Goal: Task Accomplishment & Management: Complete application form

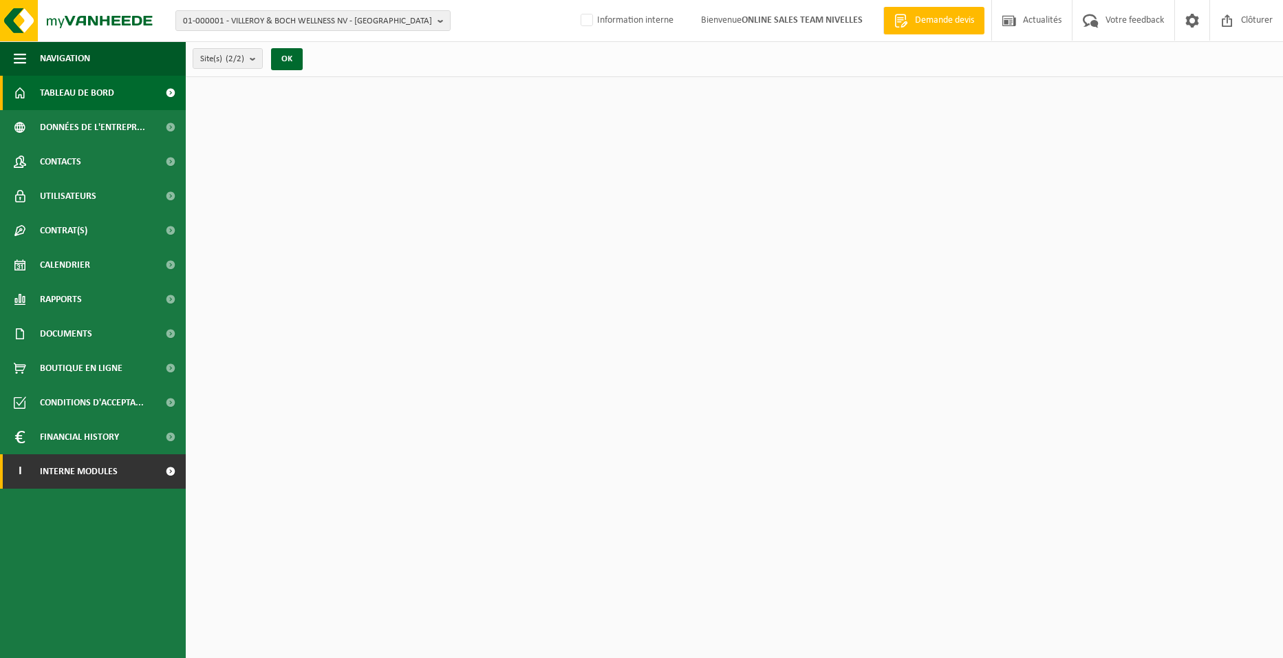
click at [99, 468] on span "Interne modules" at bounding box center [79, 471] width 78 height 34
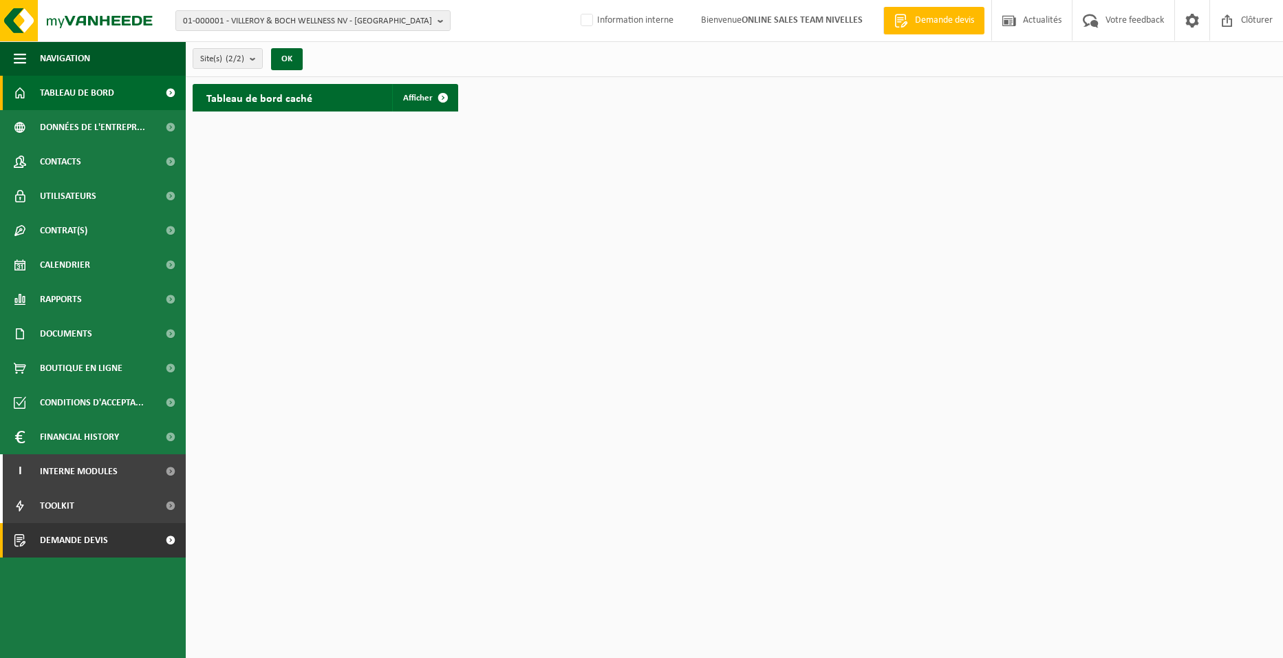
click at [99, 540] on span "Demande devis" at bounding box center [74, 540] width 68 height 34
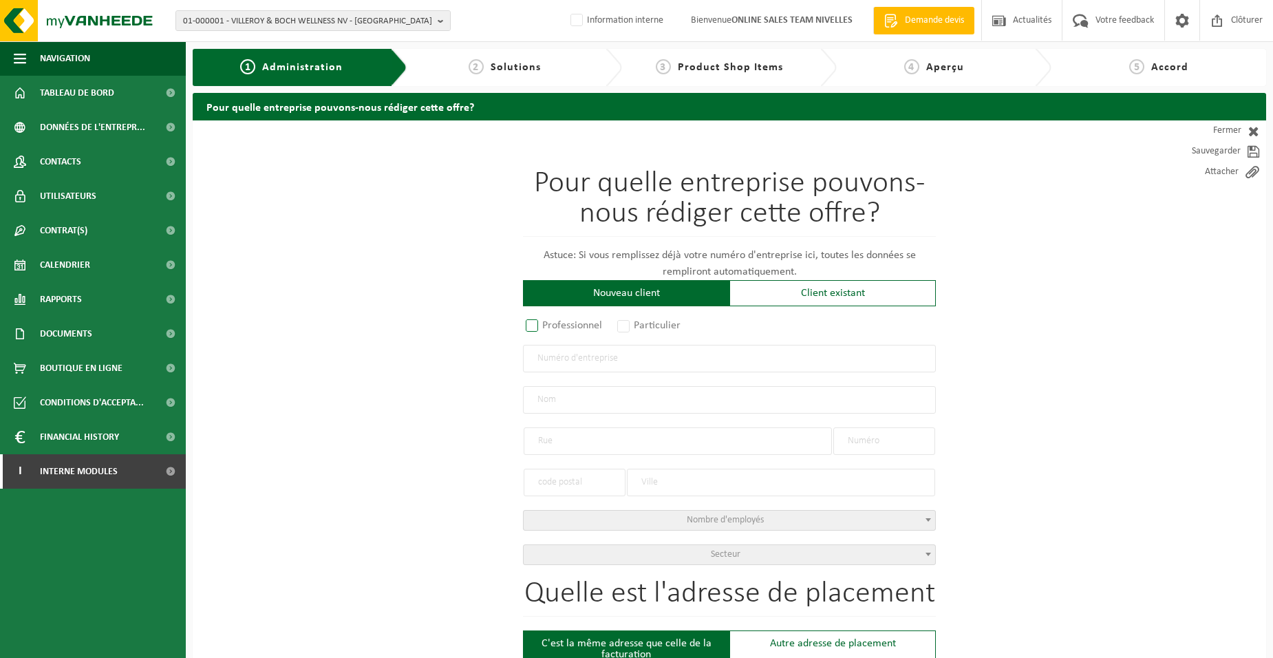
click at [588, 321] on label "Professionnel" at bounding box center [564, 325] width 83 height 19
click at [555, 322] on input "Professionnel" at bounding box center [550, 326] width 9 height 9
radio input "true"
click at [615, 364] on input "text" at bounding box center [729, 359] width 413 height 28
type input "0417651514"
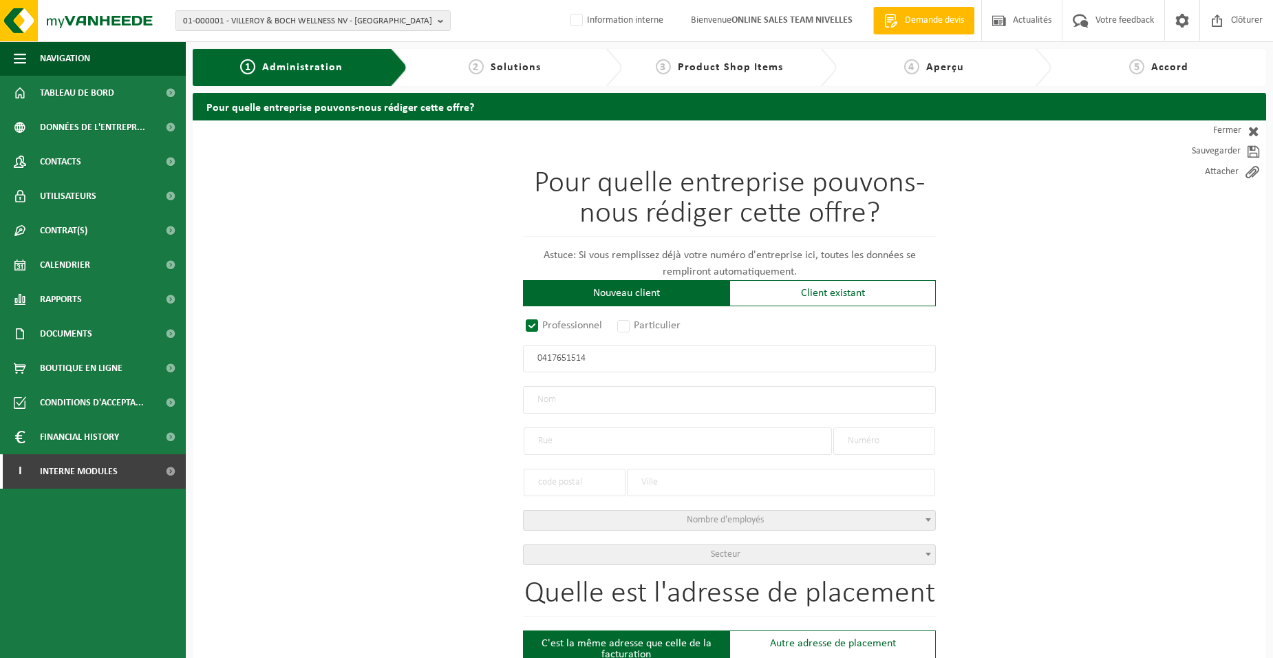
radio input "true"
type input "0417651514"
type input "ENTREPRISES DE BATIMENTS ET TOITURES SPRL"
type input "RUE EMILE VANDERVELDE"
type input "34"
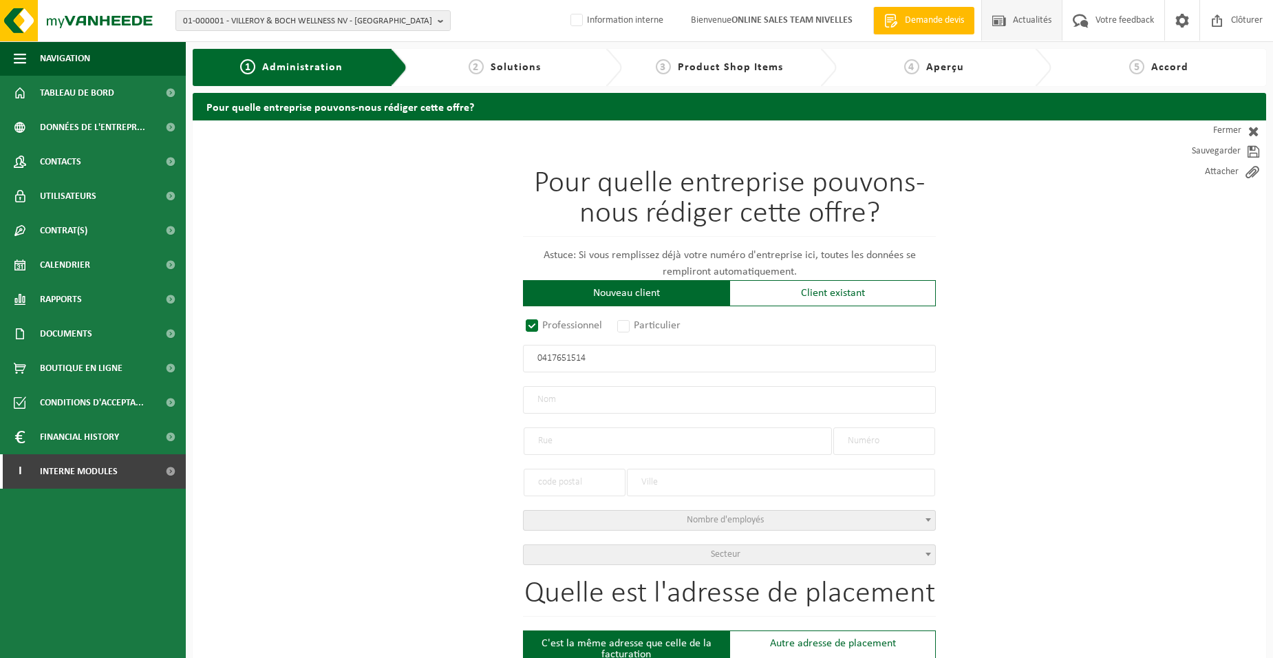
type input "6044"
type input "CHARLEROI"
select select "D"
select select "NACE_4100"
type input "ENTREPRISES DE BATIMENTS ET TOITURES SPRL"
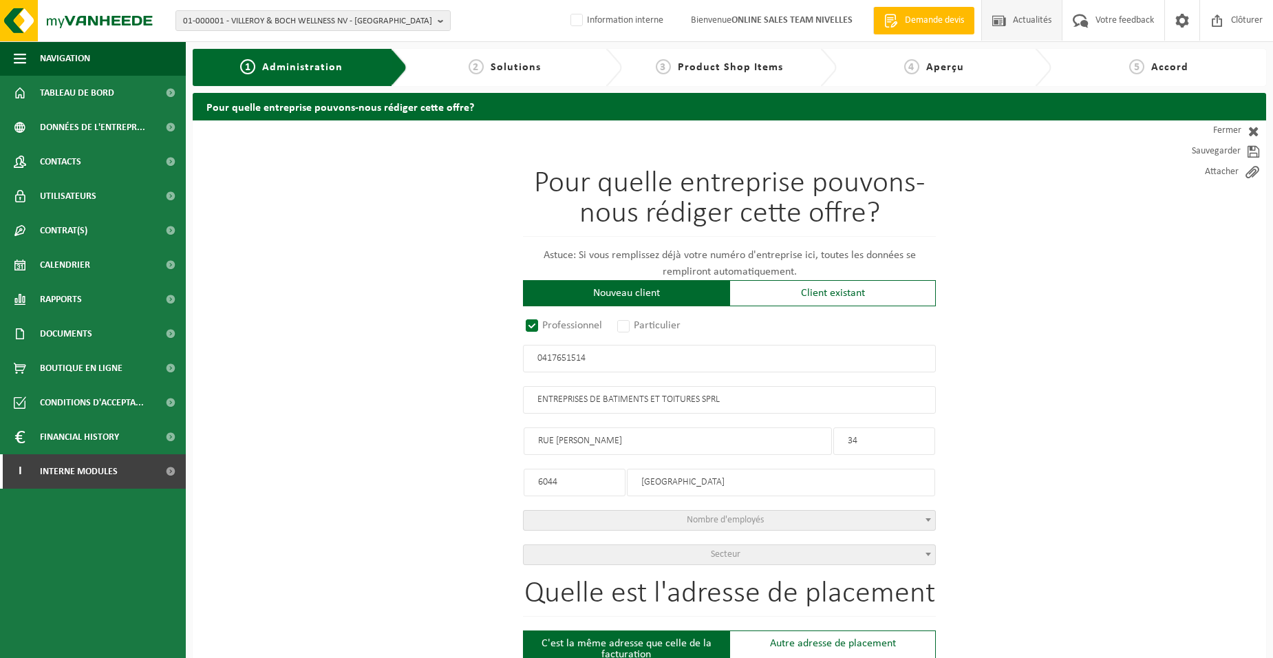
type input "RUE EMILE VANDERVELDE"
type input "34"
type input "6044"
type input "CHARLEROI"
type input "2015853307"
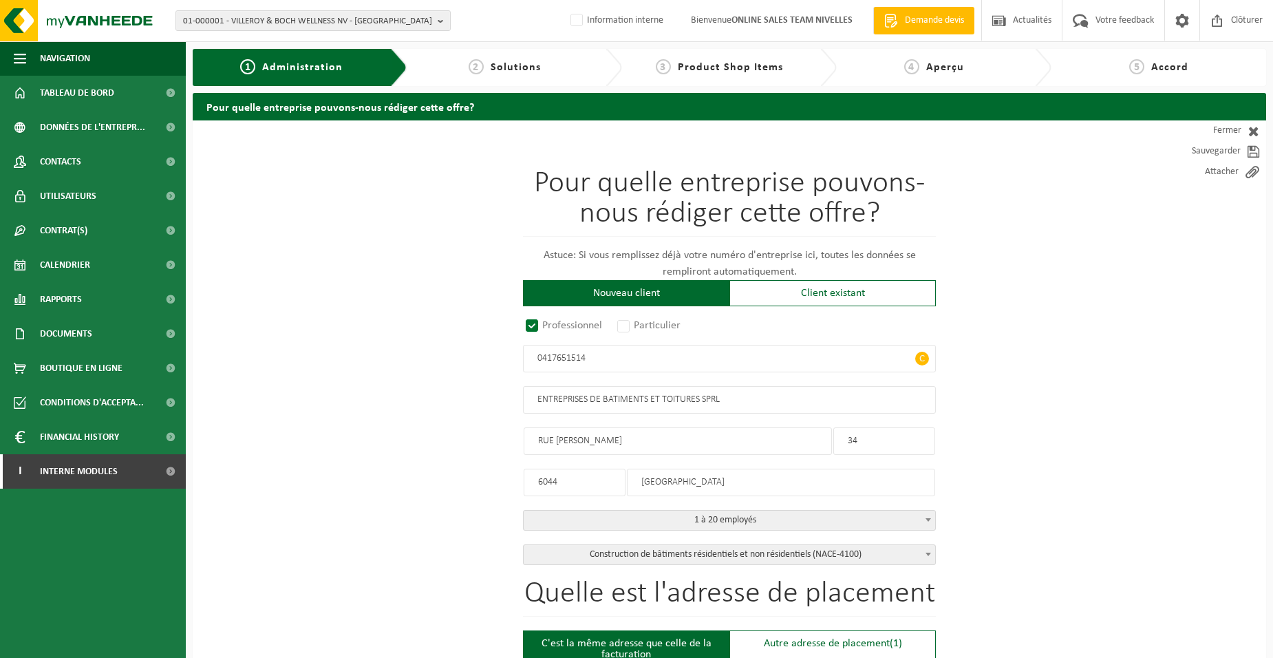
type input "0417651514"
drag, startPoint x: 866, startPoint y: 439, endPoint x: 811, endPoint y: 438, distance: 54.4
click at [811, 438] on div "Pour quelle entreprise pouvons-nous rédiger cette offre? Astuce: Si vous rempli…" at bounding box center [729, 367] width 413 height 396
type input "32/A"
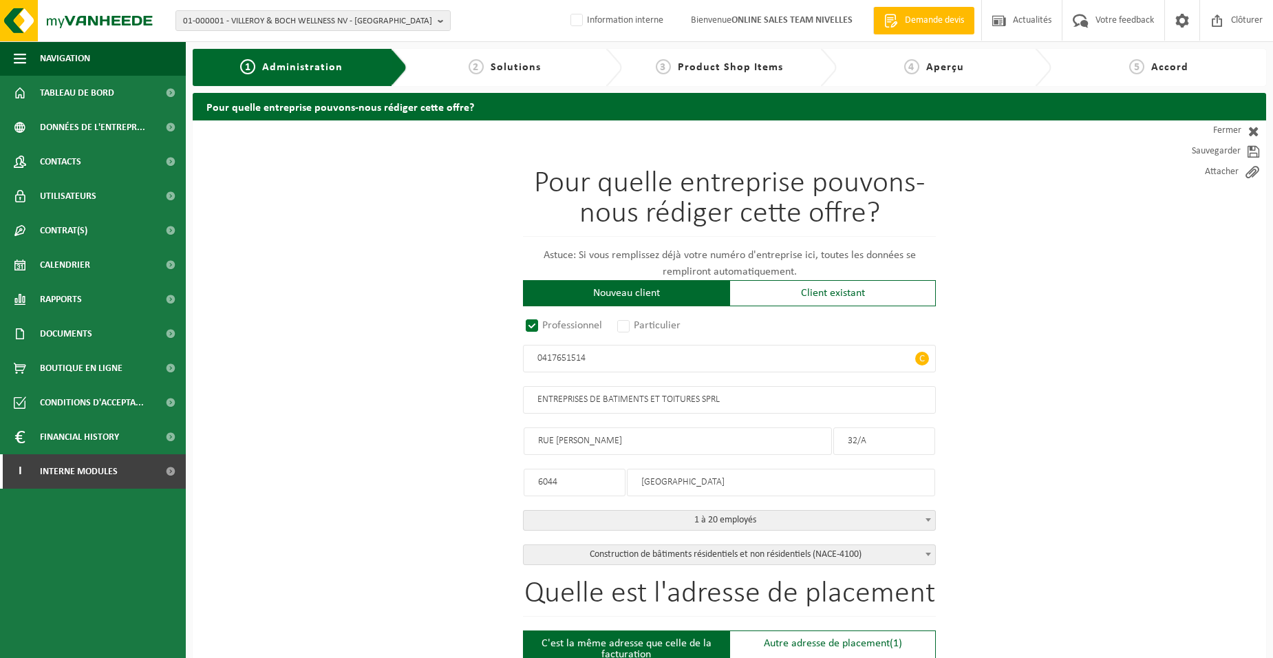
click at [574, 482] on input "6044" at bounding box center [575, 483] width 102 height 28
drag, startPoint x: 574, startPoint y: 482, endPoint x: 480, endPoint y: 480, distance: 94.3
type input "6044"
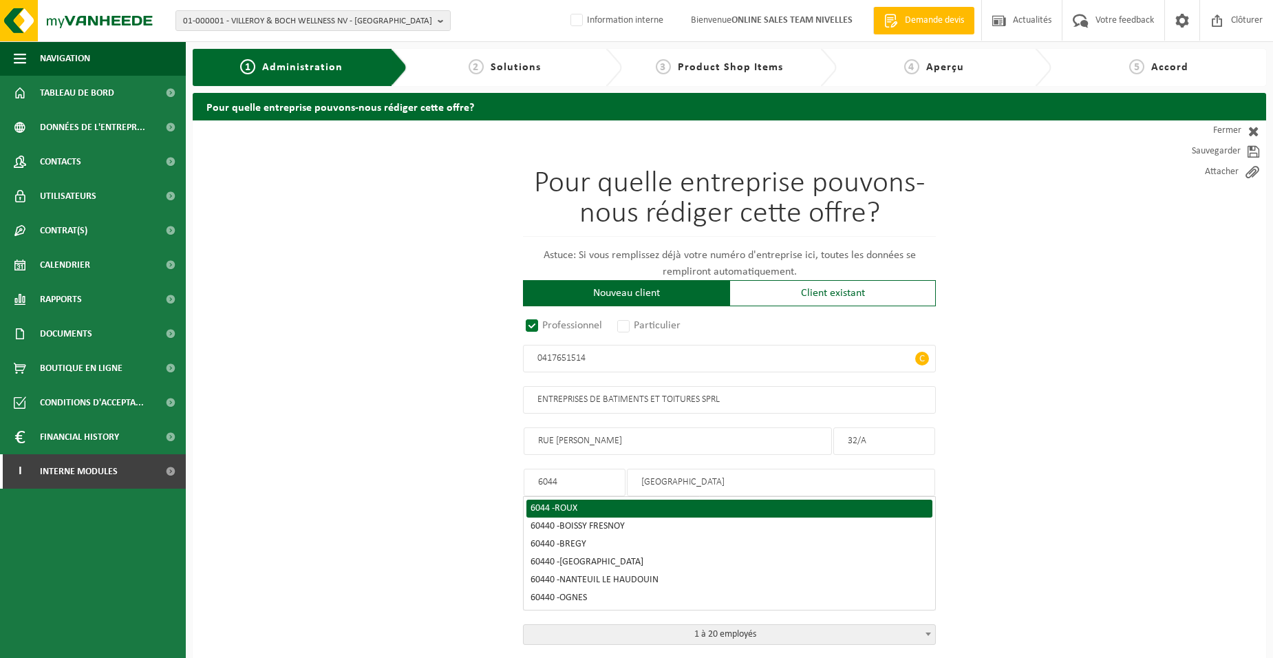
click at [570, 509] on span "ROUX" at bounding box center [566, 508] width 23 height 10
type input "ROUX"
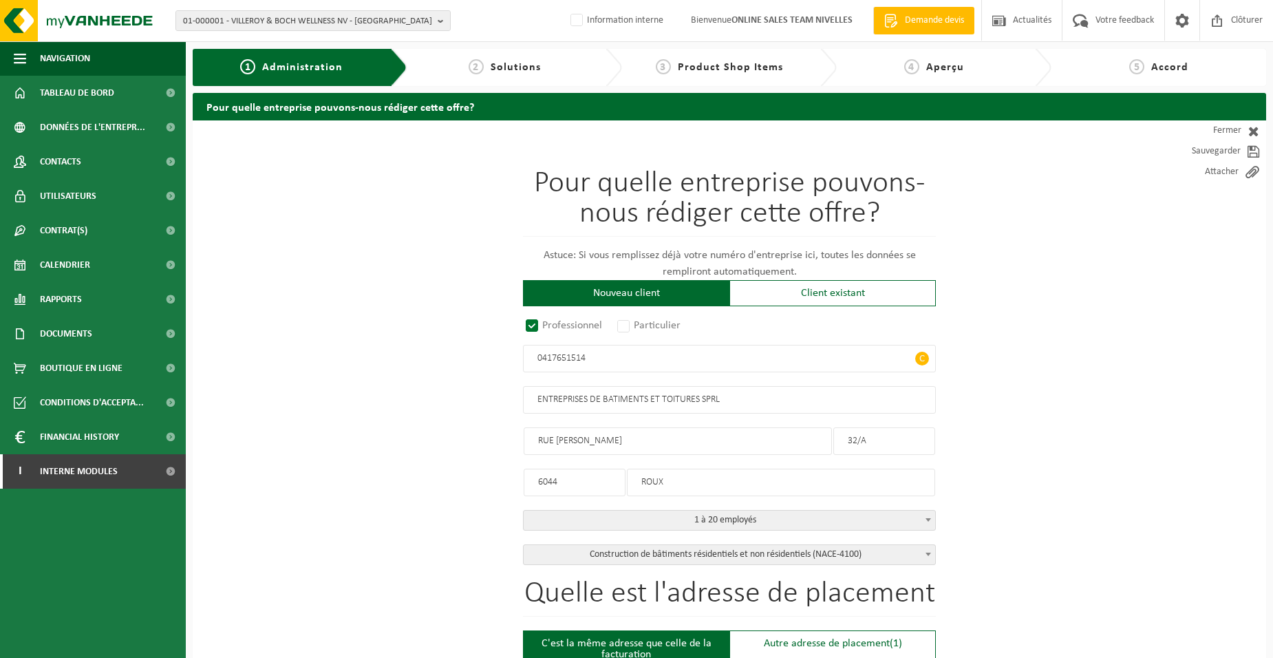
drag, startPoint x: 660, startPoint y: 400, endPoint x: 536, endPoint y: 411, distance: 124.3
click at [536, 411] on input "ENTREPRISES DE BATIMENTS ET TOITURES SPRL" at bounding box center [729, 400] width 413 height 28
click at [590, 401] on input "BATITOITURES SPRL" at bounding box center [729, 400] width 413 height 28
click at [592, 401] on input "BATITOITURES SPRL" at bounding box center [729, 400] width 413 height 28
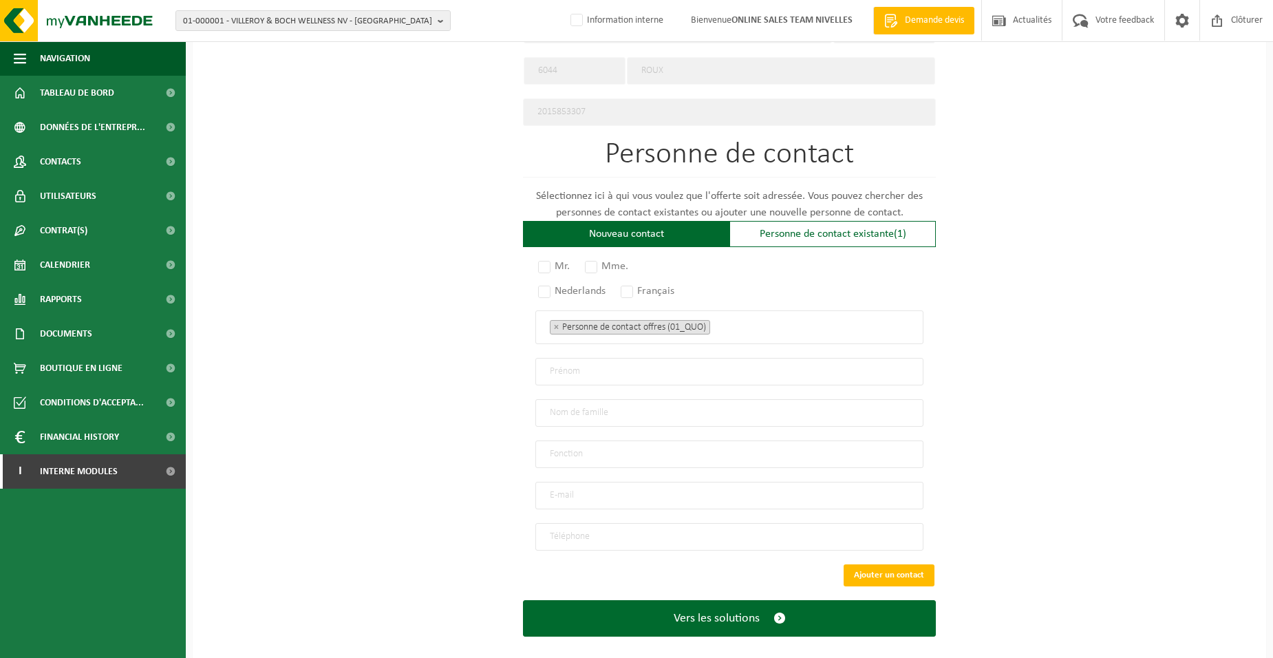
scroll to position [716, 0]
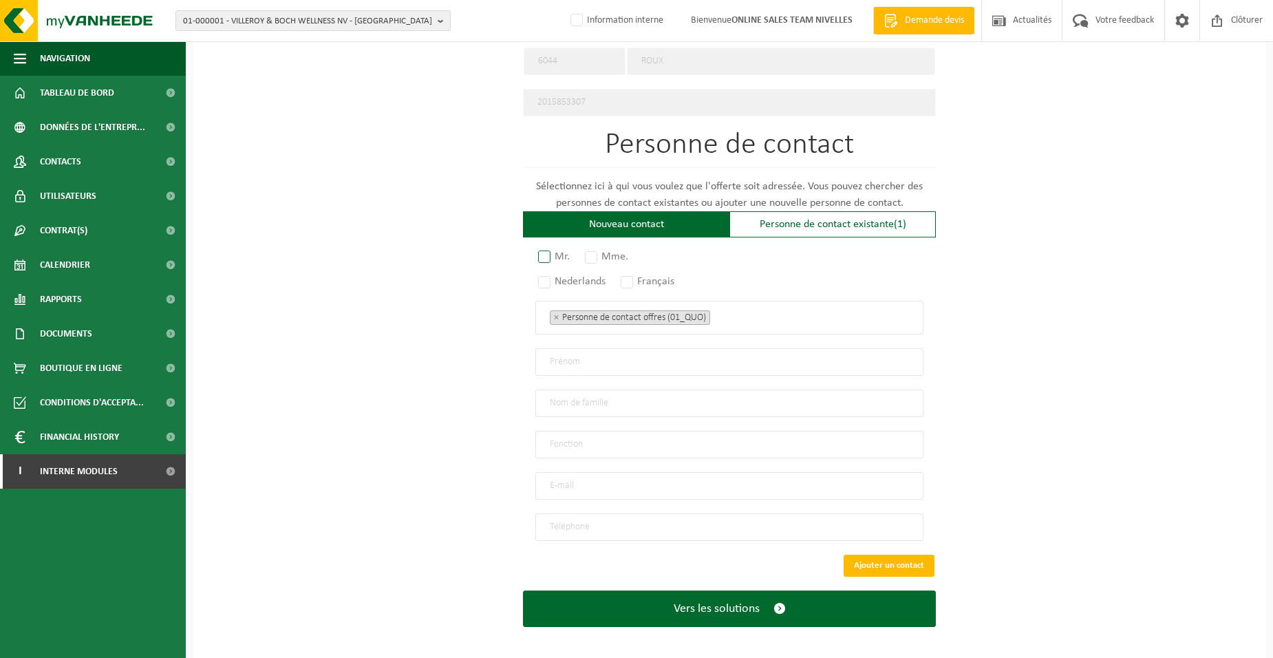
type input "BATITOITURE SPRL"
click at [545, 248] on label "Mr." at bounding box center [554, 256] width 39 height 19
radio input "true"
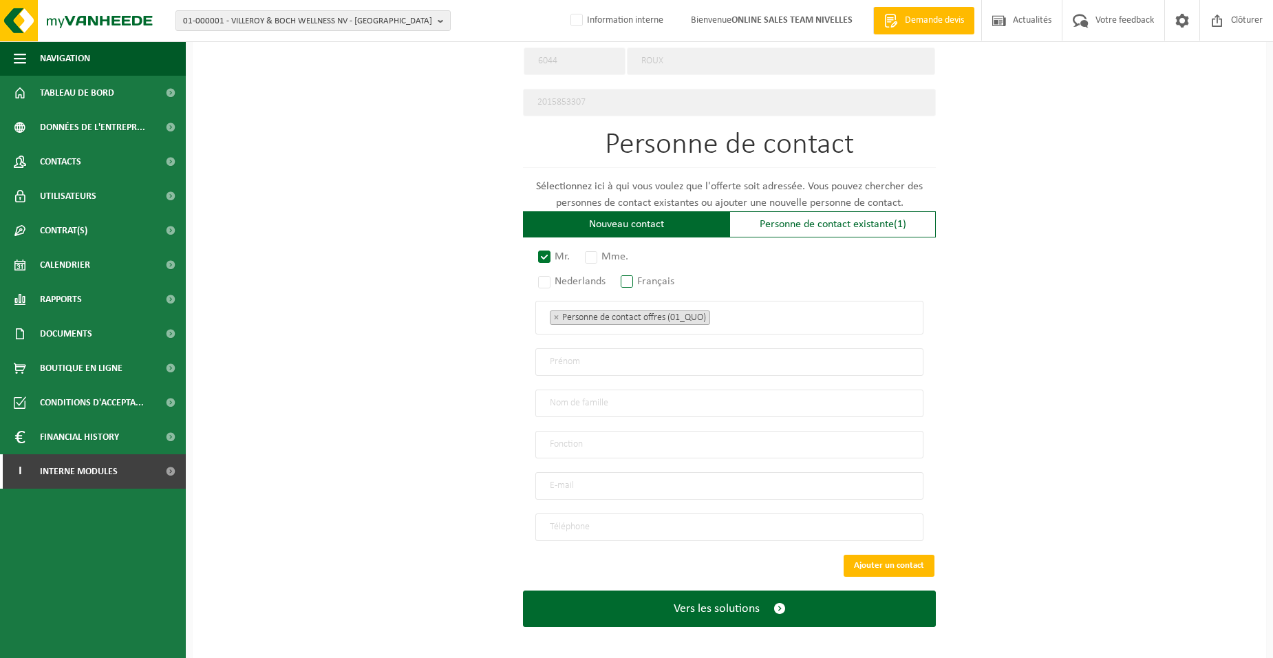
click at [633, 275] on label "Français" at bounding box center [648, 281] width 61 height 19
radio input "true"
click at [723, 312] on ul "× Personne de contact offres (01_QUO)" at bounding box center [729, 317] width 359 height 18
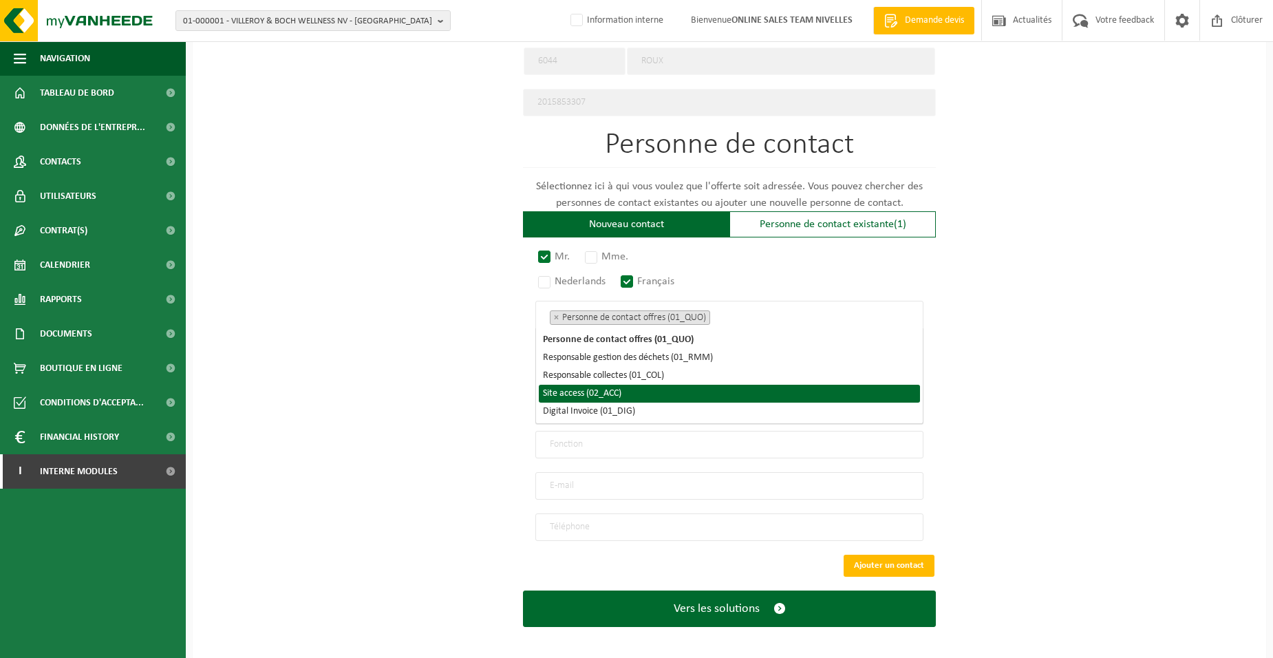
click at [609, 399] on li "Site access (02_ACC)" at bounding box center [729, 394] width 381 height 18
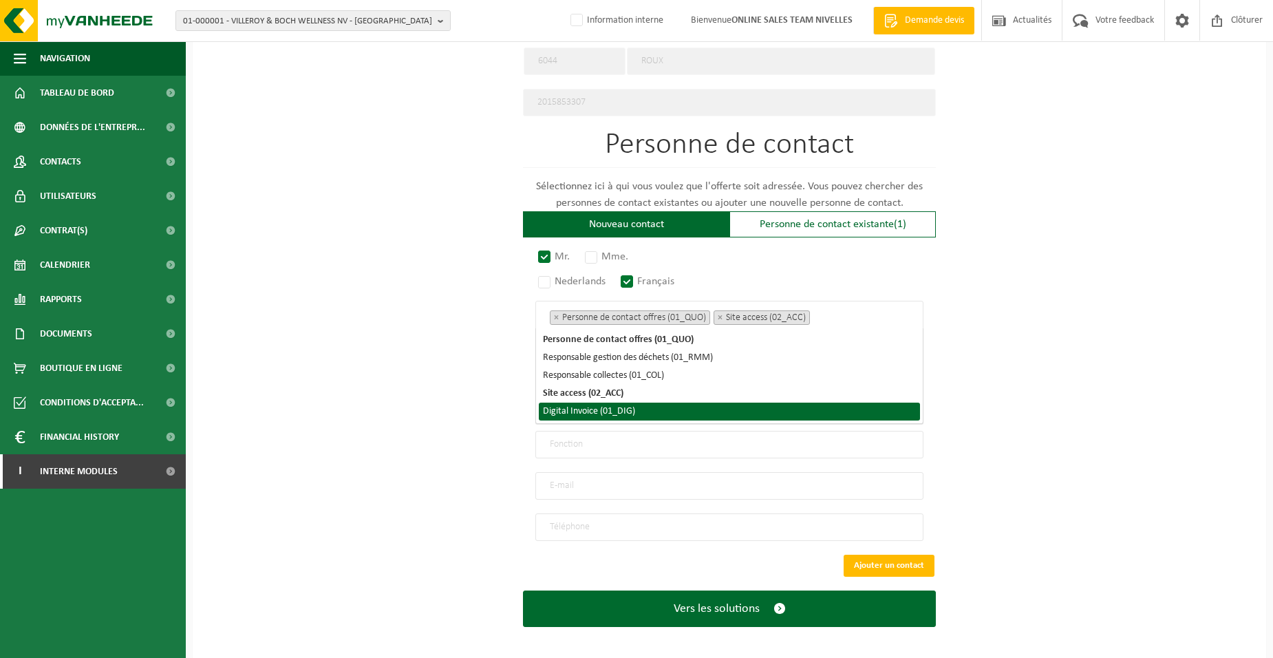
click at [609, 416] on li "Digital Invoice (01_DIG)" at bounding box center [729, 412] width 381 height 18
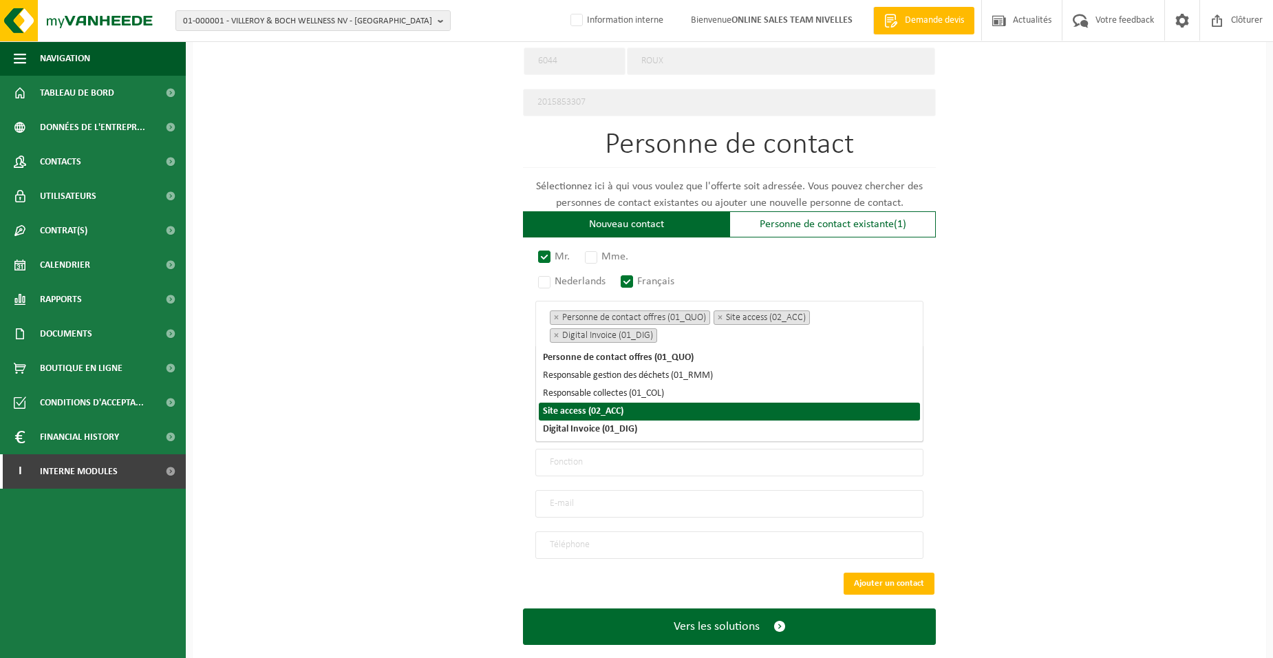
drag, startPoint x: 444, startPoint y: 398, endPoint x: 544, endPoint y: 369, distance: 103.9
click at [444, 397] on div "Pour quelle entreprise pouvons-nous rédiger cette offre? Astuce: Si vous rempli…" at bounding box center [729, 41] width 1073 height 1275
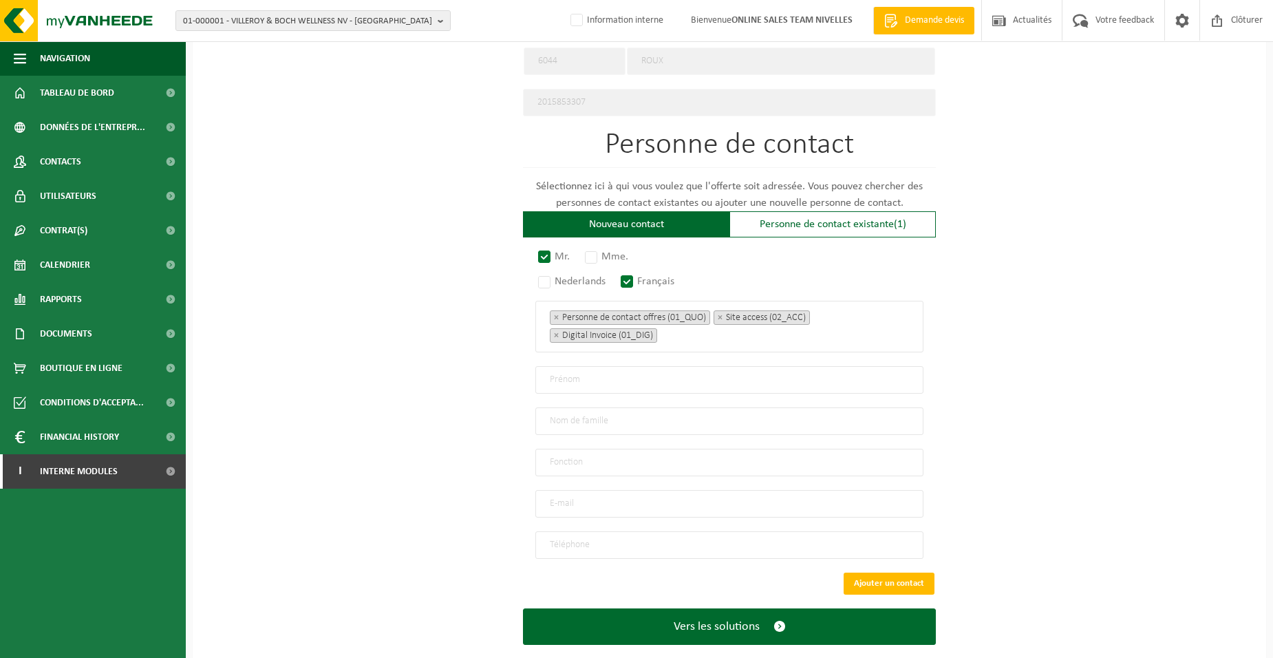
click at [563, 376] on input "text" at bounding box center [729, 380] width 388 height 28
type input "GIUSEPPE"
click at [553, 415] on input "text" at bounding box center [729, 421] width 388 height 28
type input "SCHIFONE"
click at [548, 460] on input "text" at bounding box center [729, 463] width 388 height 28
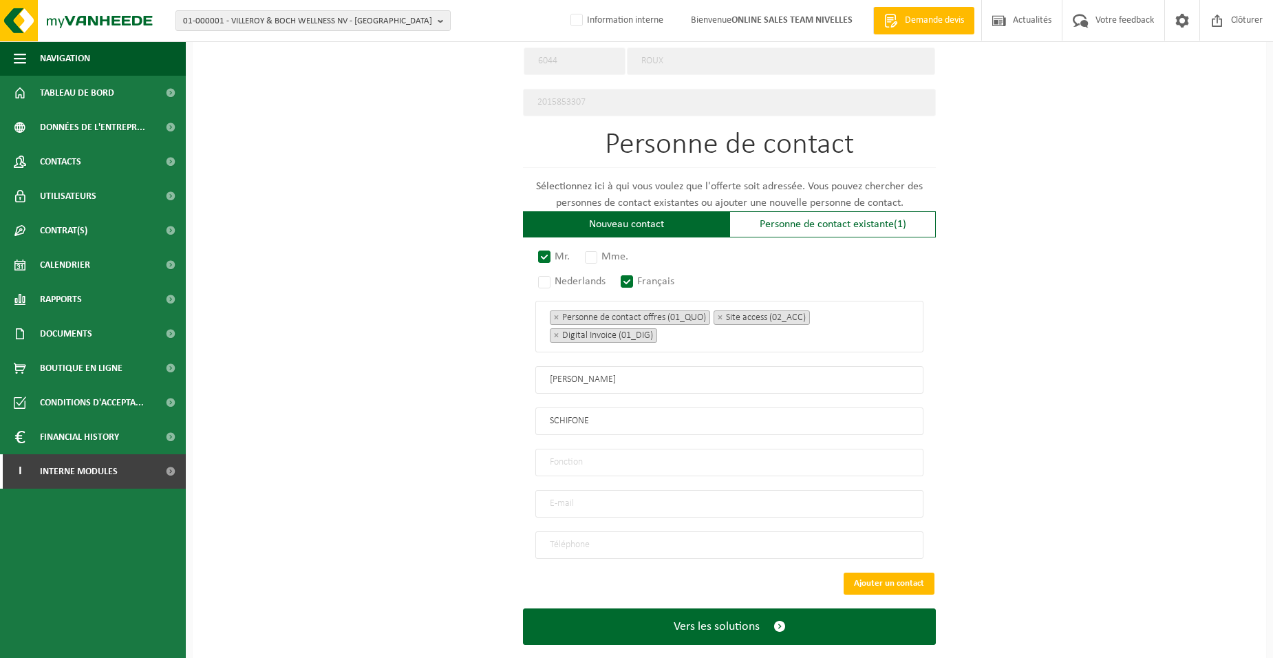
type input "Director"
click at [544, 501] on input "email" at bounding box center [729, 504] width 388 height 28
type input "BATITOITURESPRL@GMAIL.COM"
click at [597, 535] on input "tel" at bounding box center [729, 545] width 388 height 28
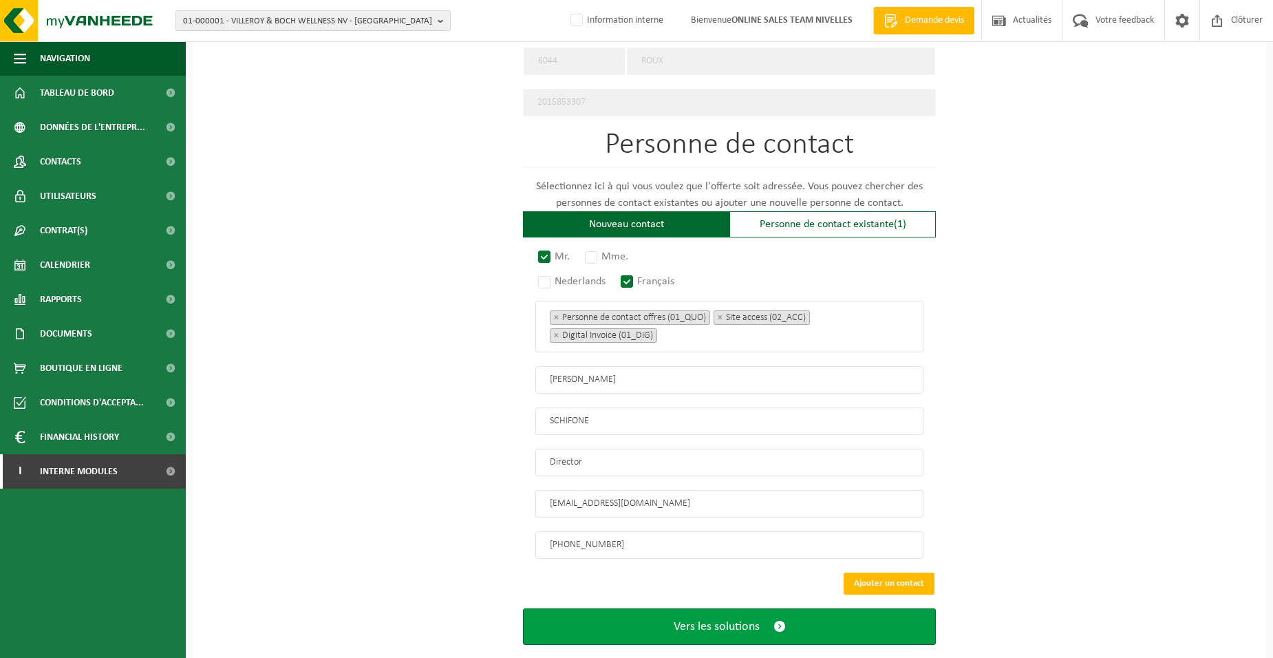
type input "+32 495 26 16 05"
click at [592, 612] on button "Vers les solutions" at bounding box center [729, 626] width 413 height 36
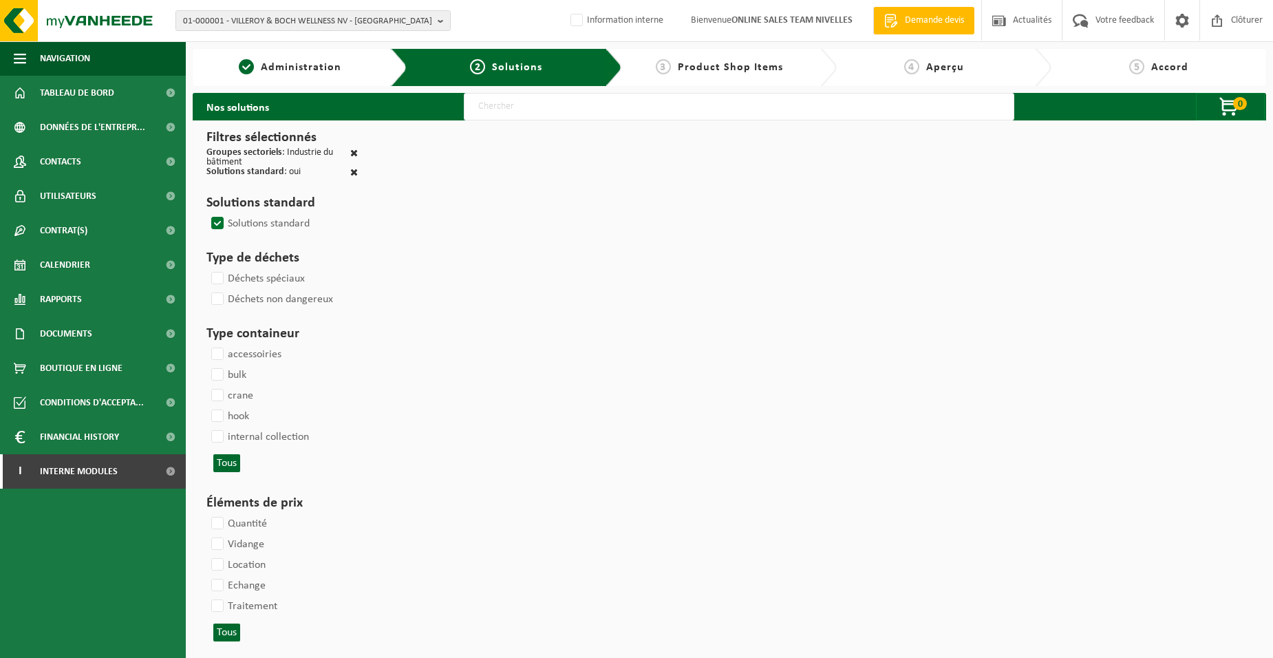
click at [489, 110] on input "text" at bounding box center [739, 107] width 550 height 28
type input "000052"
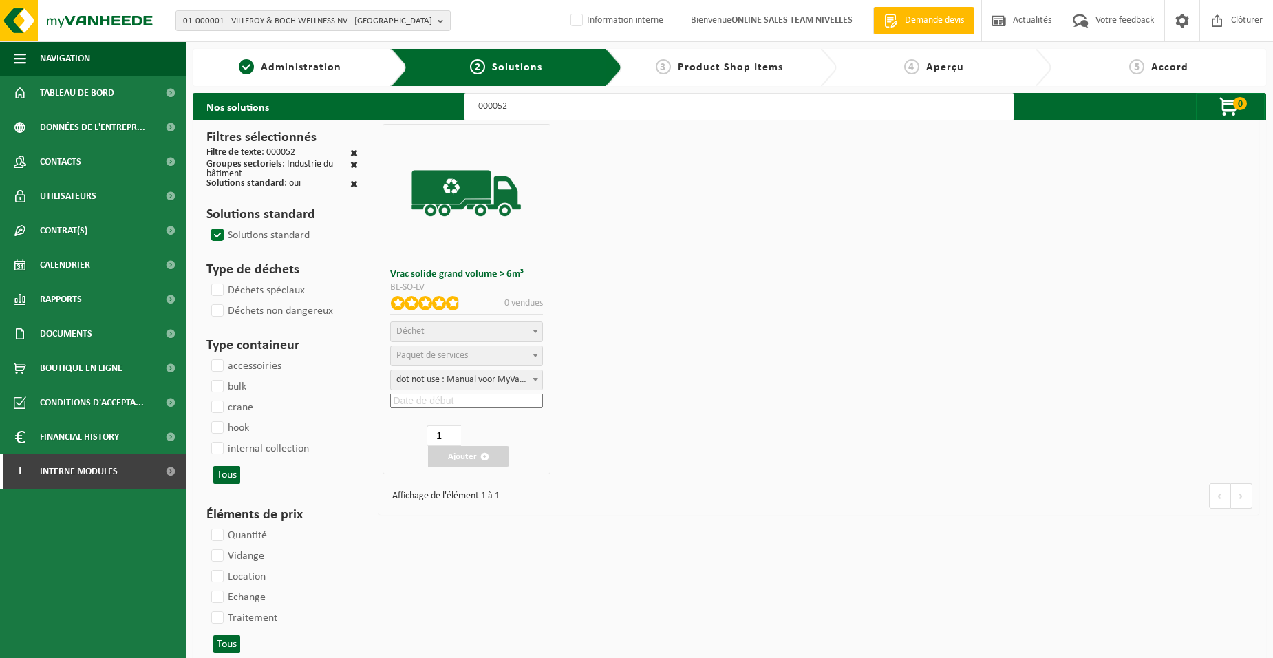
click at [526, 330] on span "Déchet" at bounding box center [466, 331] width 151 height 19
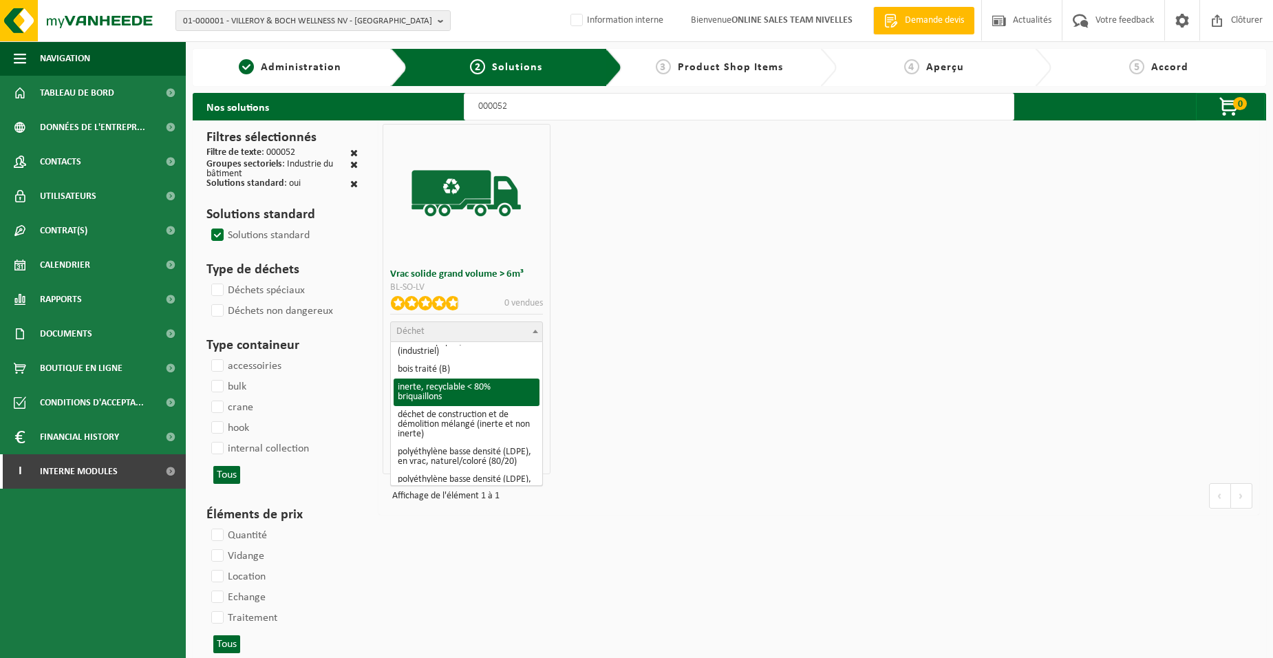
scroll to position [206, 0]
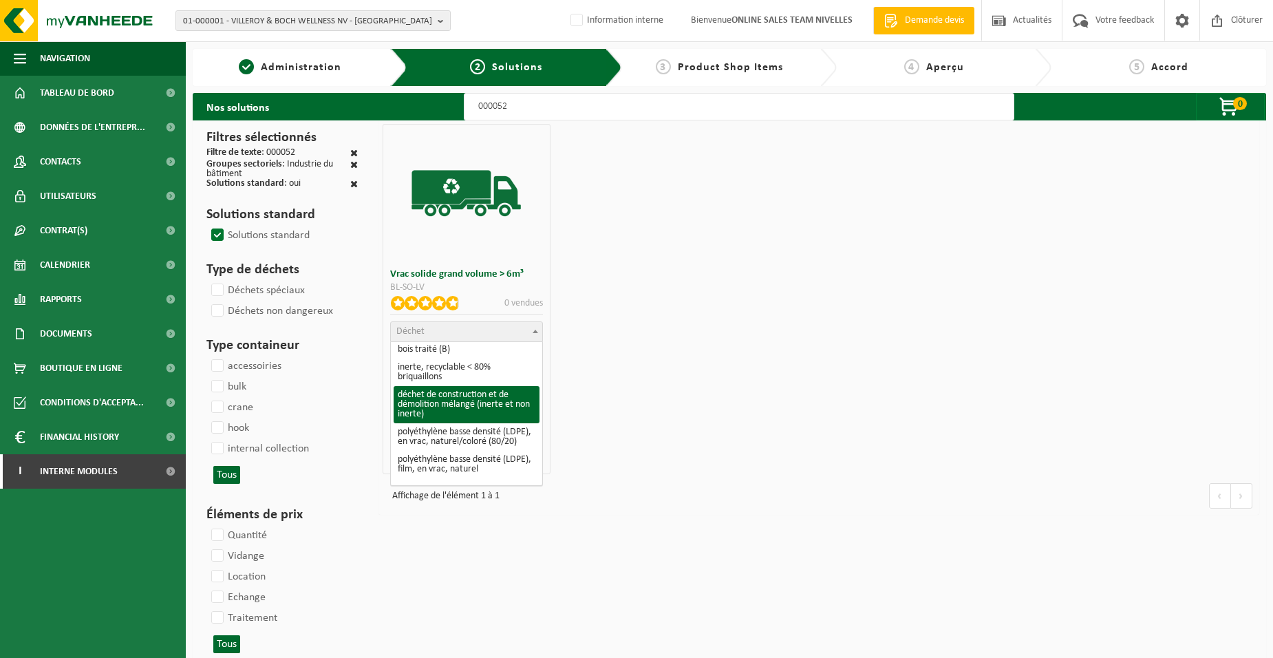
select select "31"
select select
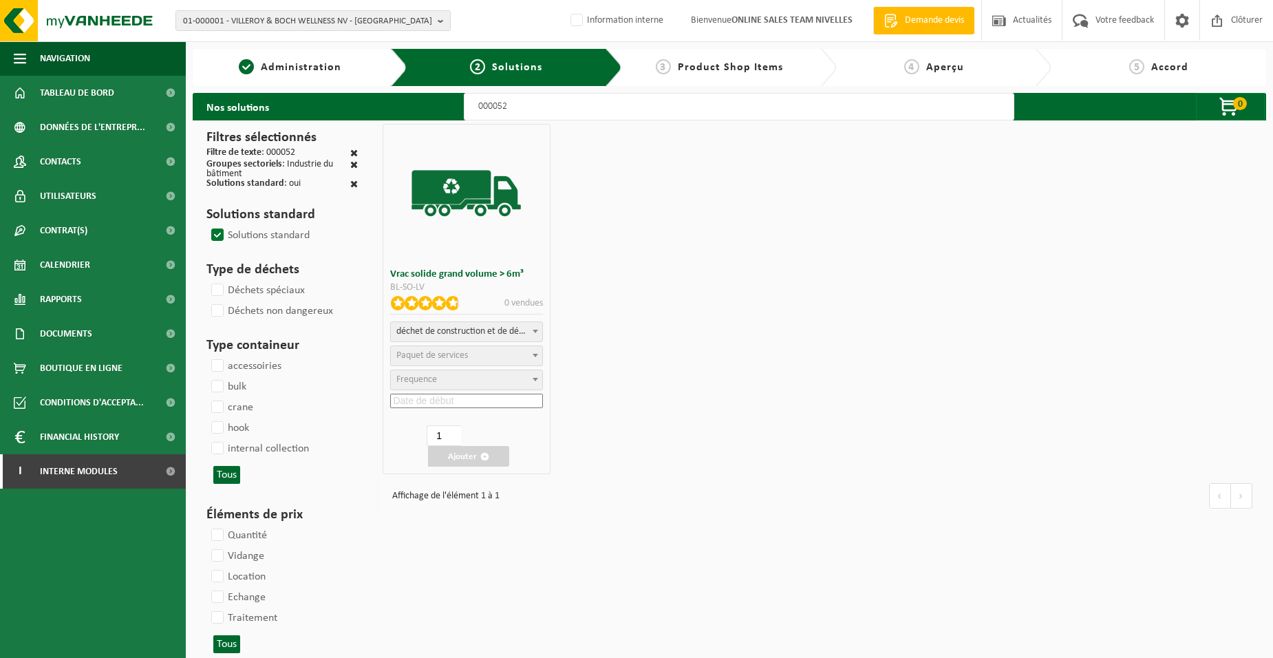
select select
select select "47"
select select "25"
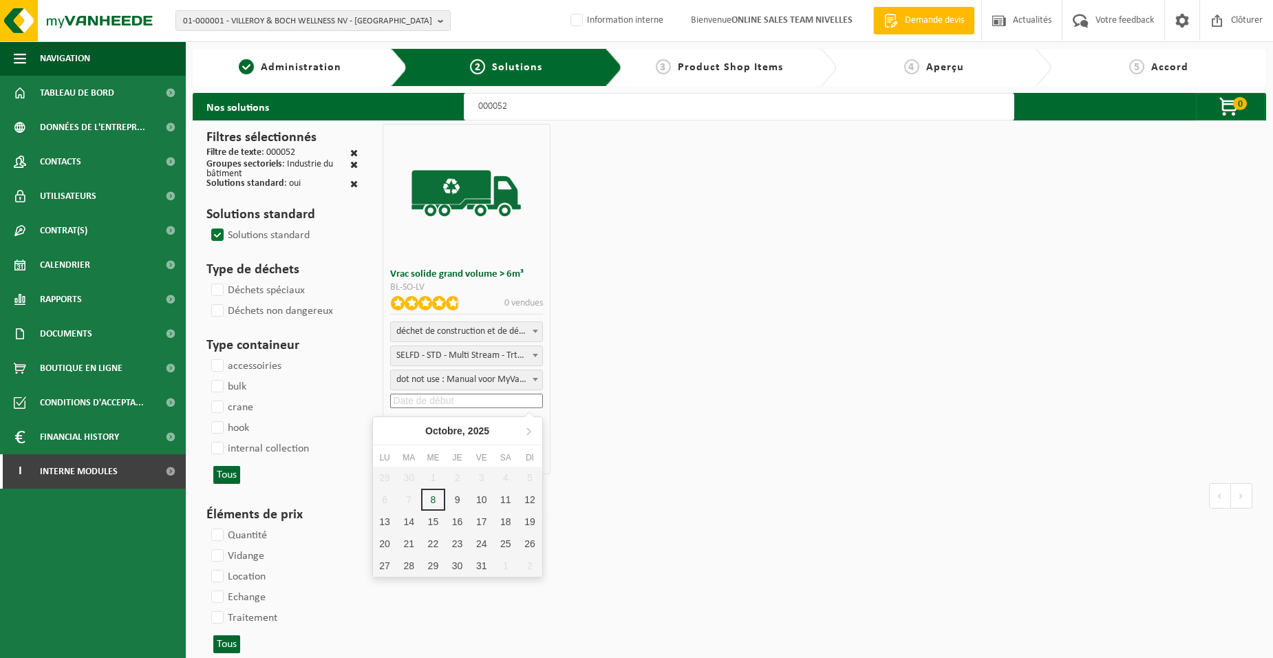
click at [468, 403] on input at bounding box center [466, 401] width 152 height 14
click at [454, 498] on div "9" at bounding box center [457, 500] width 24 height 22
type input "2025-10-09"
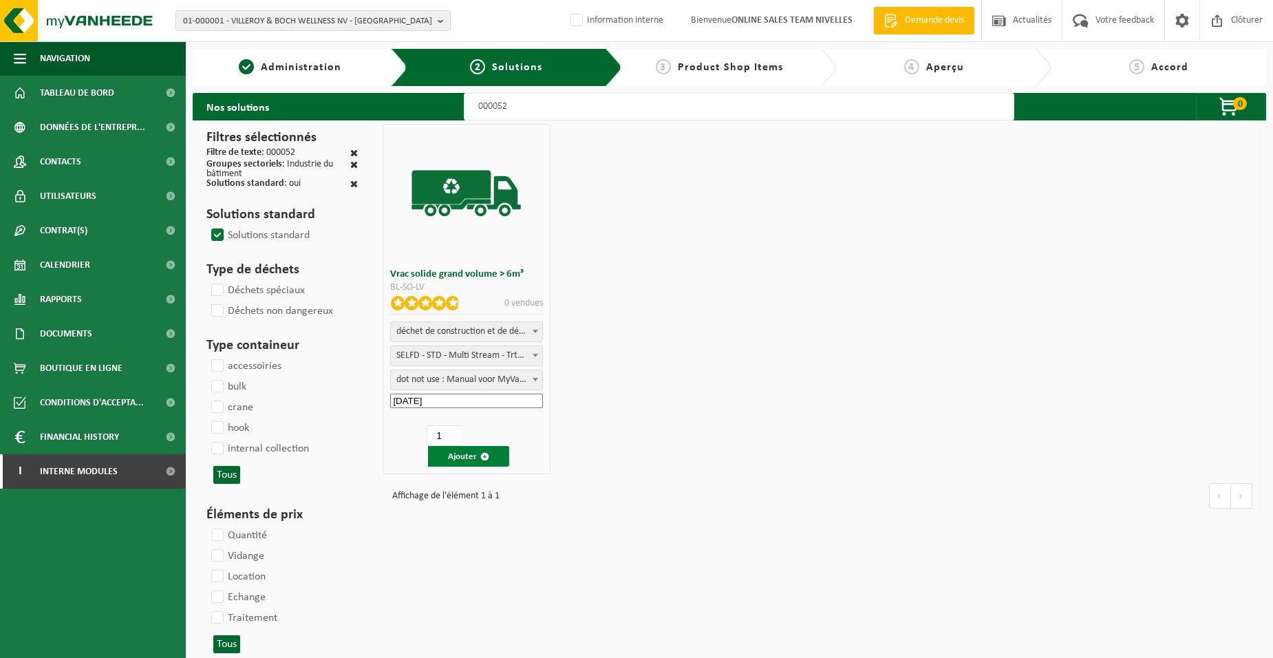
click at [462, 456] on button "Ajouter" at bounding box center [468, 456] width 81 height 21
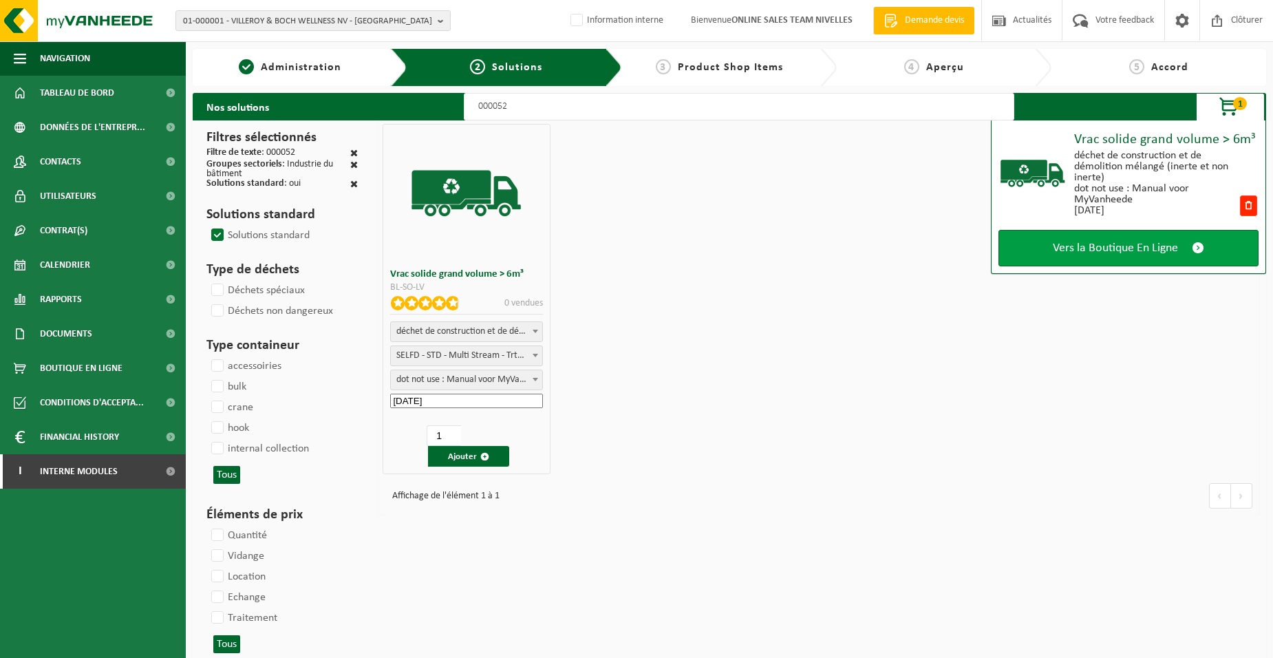
click at [1075, 253] on span "Vers la Boutique En Ligne" at bounding box center [1115, 248] width 125 height 14
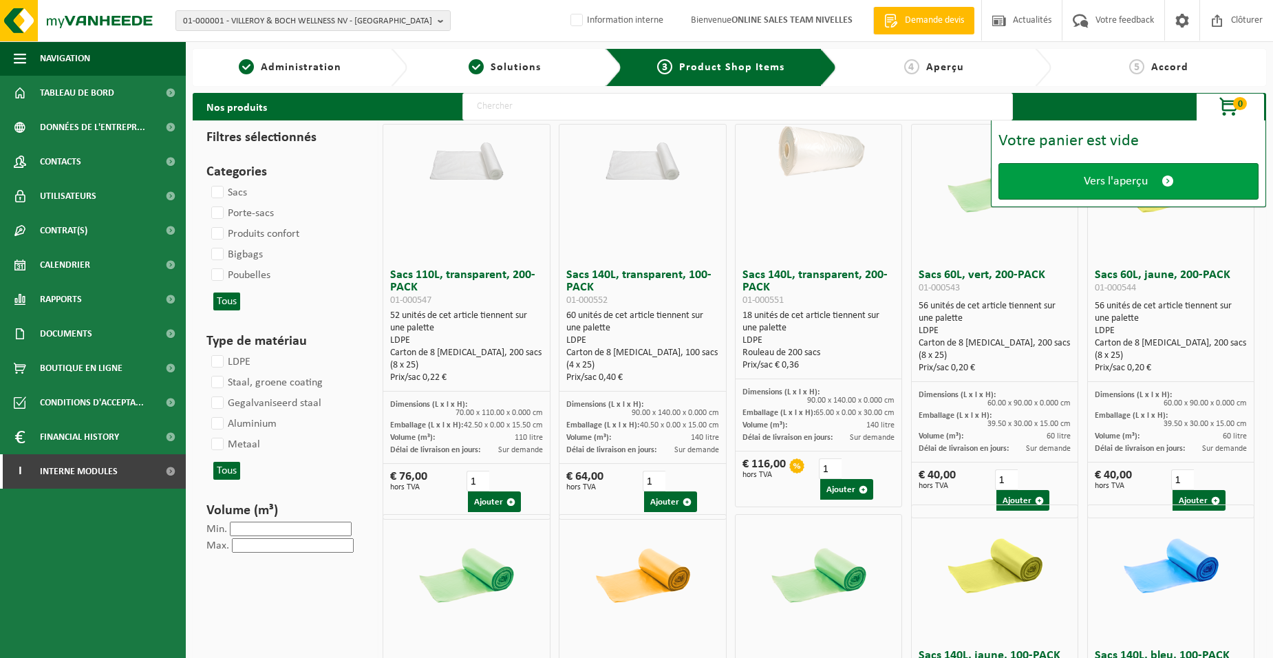
click at [1059, 183] on link "Vers l'aperçu" at bounding box center [1128, 181] width 260 height 36
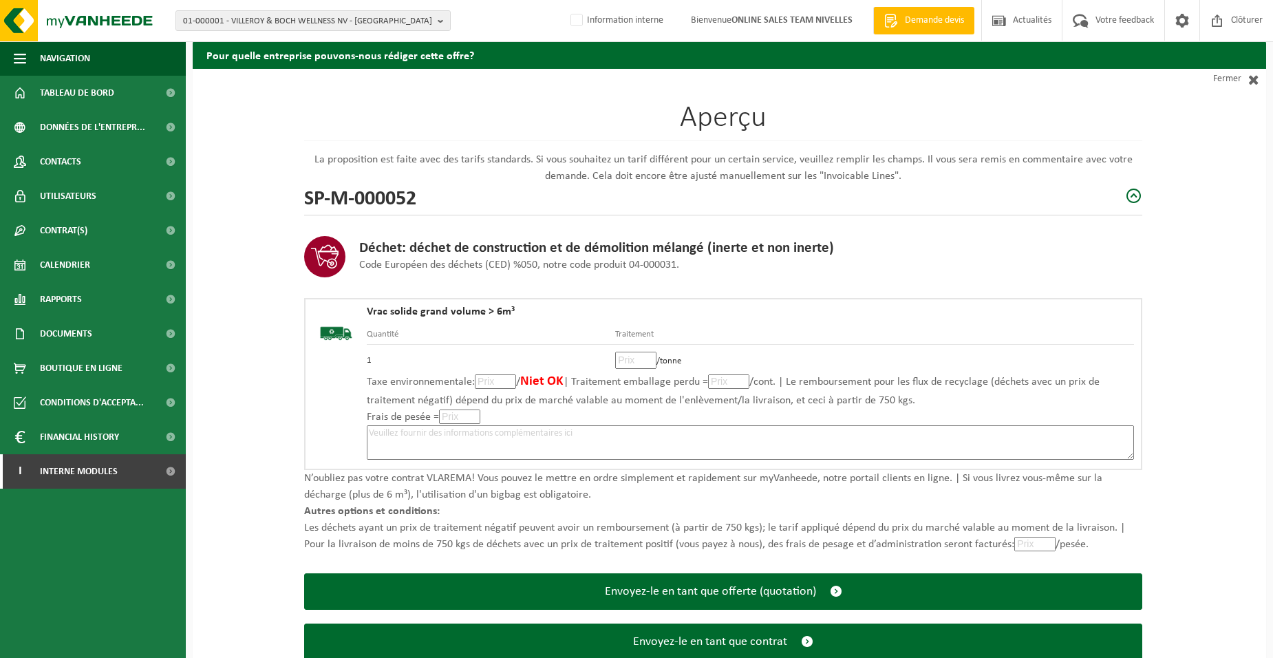
scroll to position [94, 0]
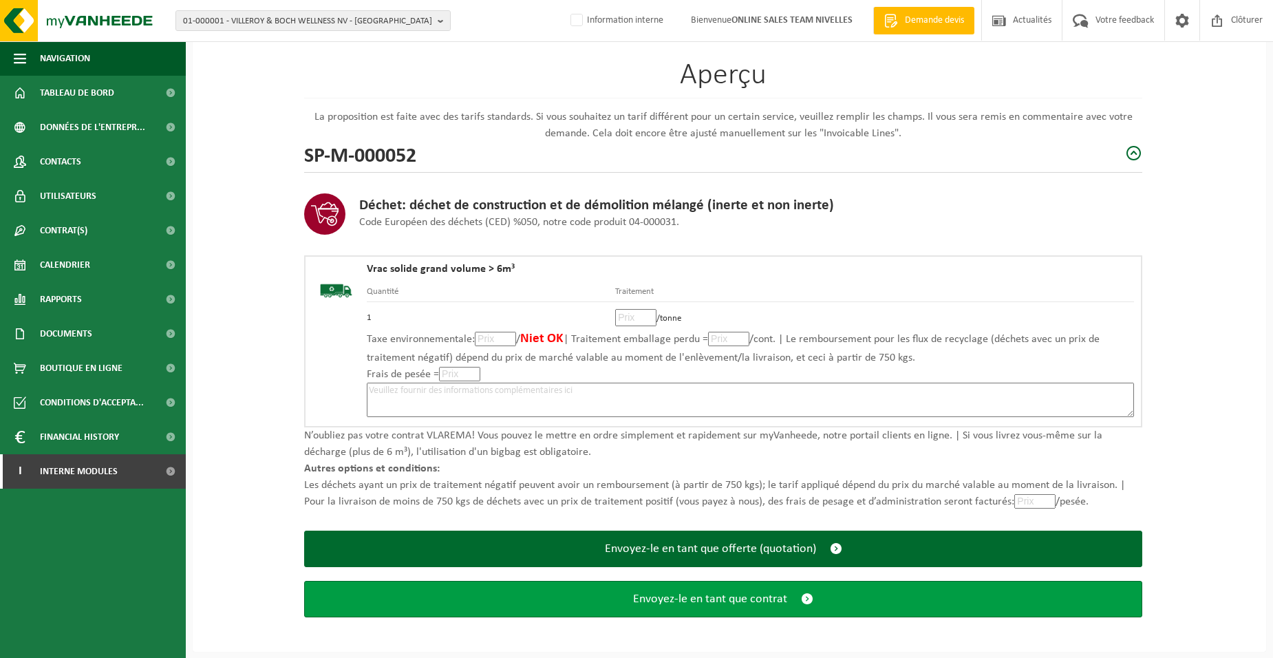
click at [714, 599] on span "Envoyez-le en tant que contrat" at bounding box center [710, 599] width 154 height 14
